Goal: Navigation & Orientation: Find specific page/section

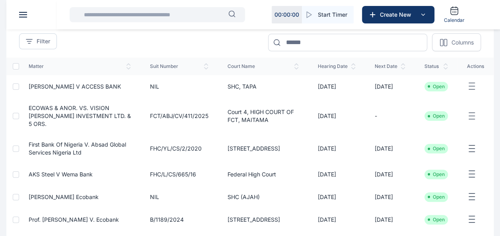
click at [130, 17] on input "text" at bounding box center [153, 15] width 149 height 16
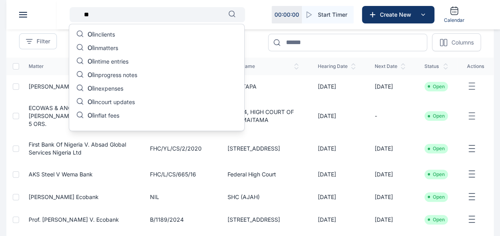
type input "**"
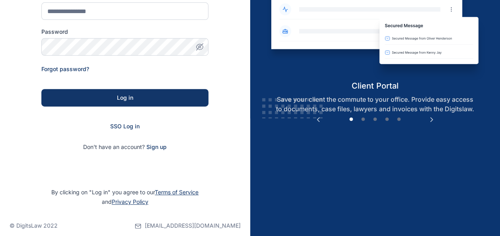
scroll to position [119, 0]
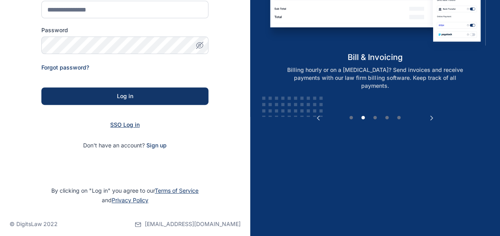
click at [122, 127] on span "SSO Log in" at bounding box center [124, 124] width 29 height 7
